Goal: Task Accomplishment & Management: Manage account settings

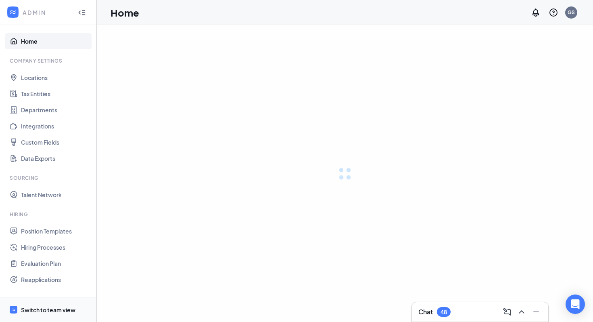
click at [46, 307] on div "Switch to team view" at bounding box center [48, 309] width 54 height 8
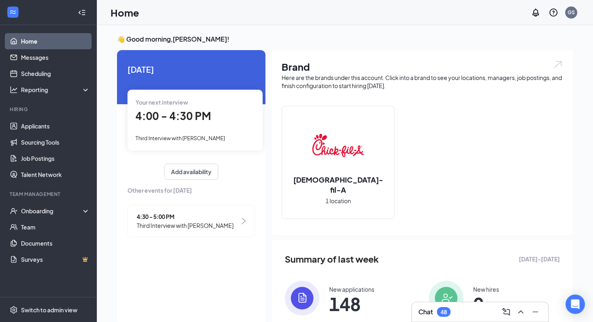
click at [189, 119] on span "4:00 - 4:30 PM" at bounding box center [173, 115] width 75 height 13
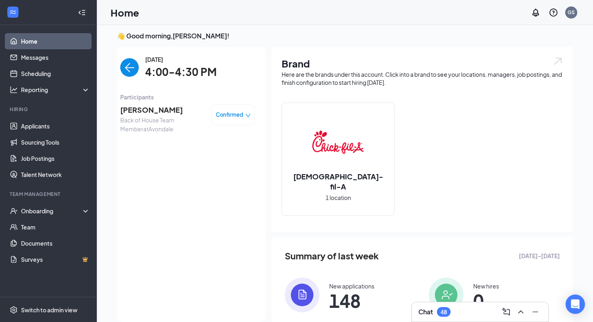
click at [161, 112] on span "[PERSON_NAME]" at bounding box center [162, 109] width 85 height 11
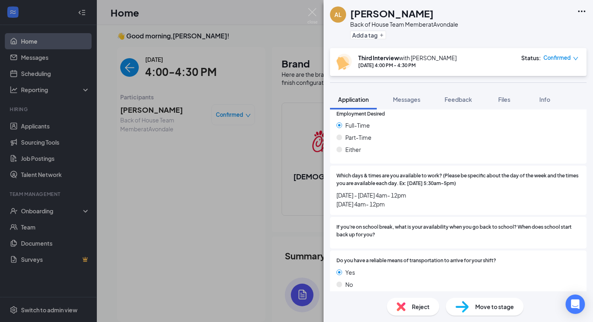
scroll to position [866, 0]
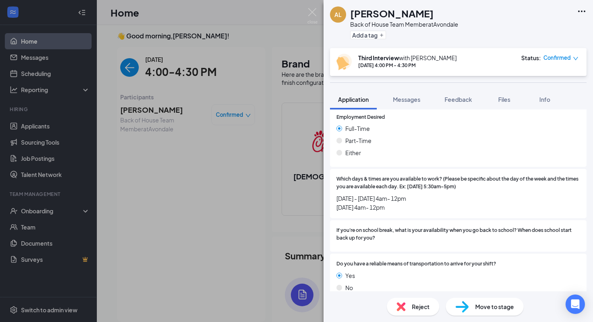
click at [226, 153] on div "AL [PERSON_NAME] Back of House Team Member at [GEOGRAPHIC_DATA] Add a tag Third…" at bounding box center [296, 161] width 593 height 322
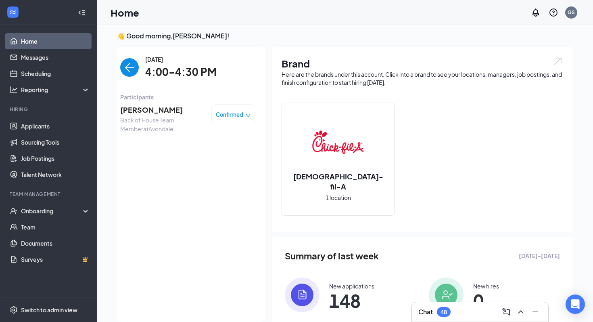
click at [127, 70] on img "back-button" at bounding box center [129, 67] width 19 height 19
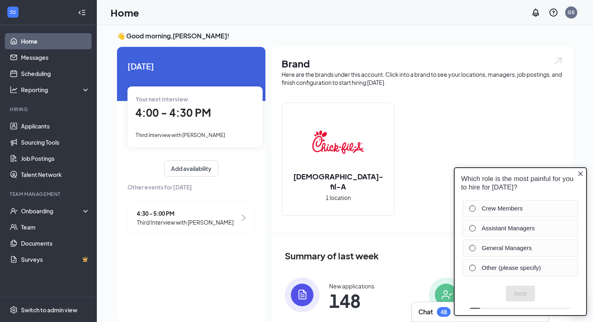
click at [580, 171] on icon "Close button" at bounding box center [580, 173] width 6 height 6
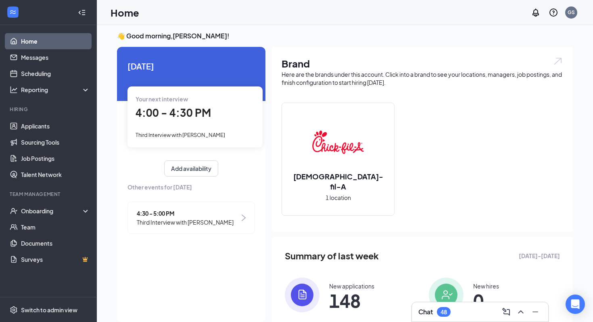
click at [182, 121] on div "4:00 - 4:30 PM" at bounding box center [195, 113] width 119 height 17
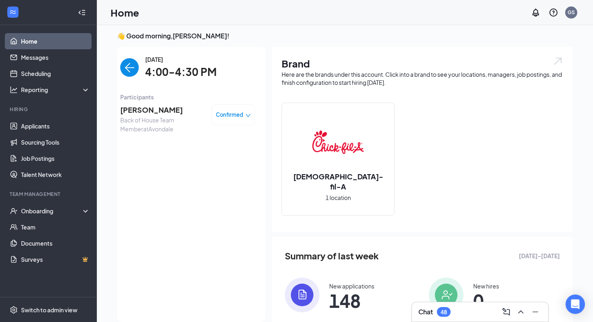
click at [139, 111] on span "[PERSON_NAME]" at bounding box center [162, 109] width 85 height 11
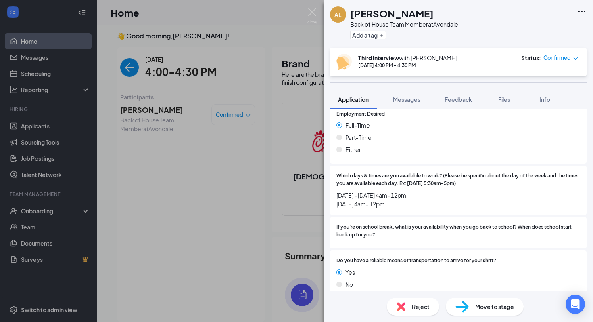
scroll to position [866, 0]
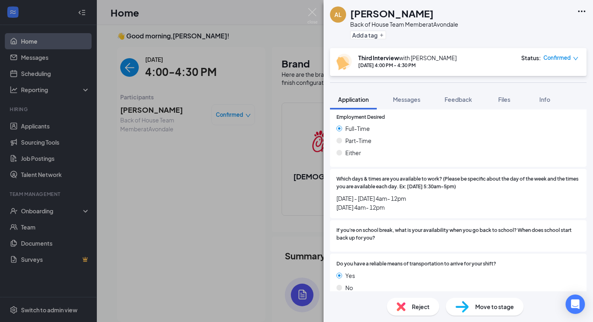
click at [204, 129] on div "AL [PERSON_NAME] Back of House Team Member at [GEOGRAPHIC_DATA] Add a tag Third…" at bounding box center [296, 161] width 593 height 322
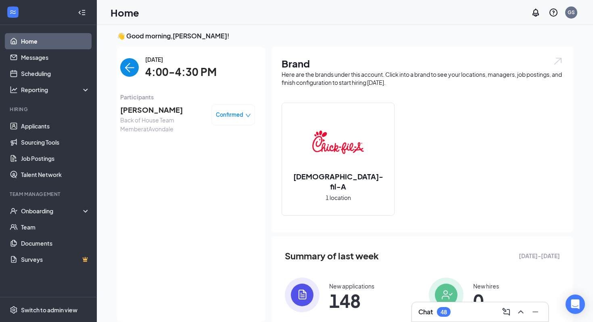
click at [135, 71] on img "back-button" at bounding box center [129, 67] width 19 height 19
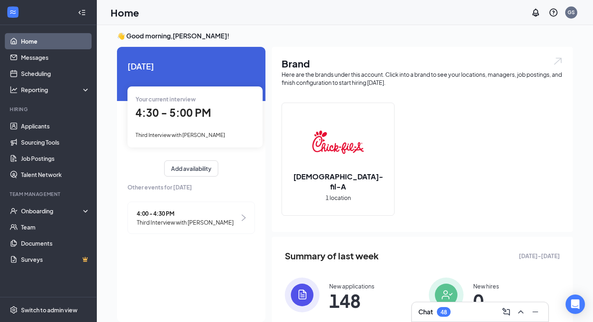
click at [186, 130] on div "Your current interview 4:30 - 5:00 PM Third Interview with [PERSON_NAME]" at bounding box center [195, 116] width 135 height 61
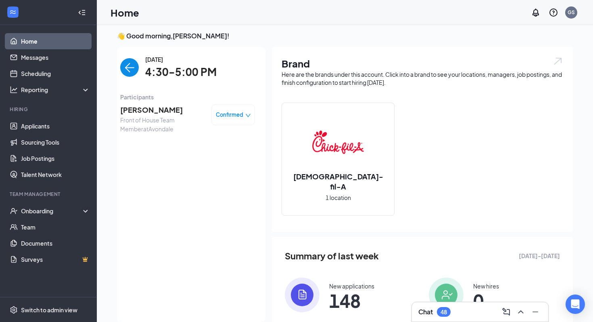
click at [155, 110] on span "[PERSON_NAME]" at bounding box center [162, 109] width 85 height 11
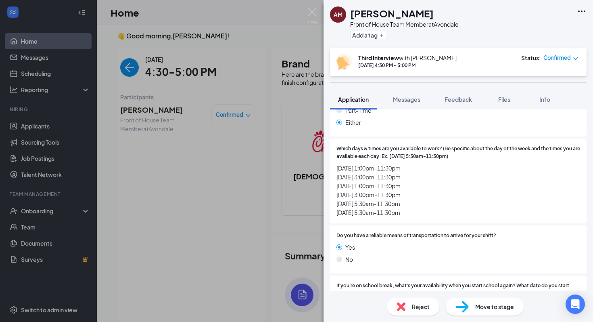
scroll to position [931, 0]
